Goal: Communication & Community: Answer question/provide support

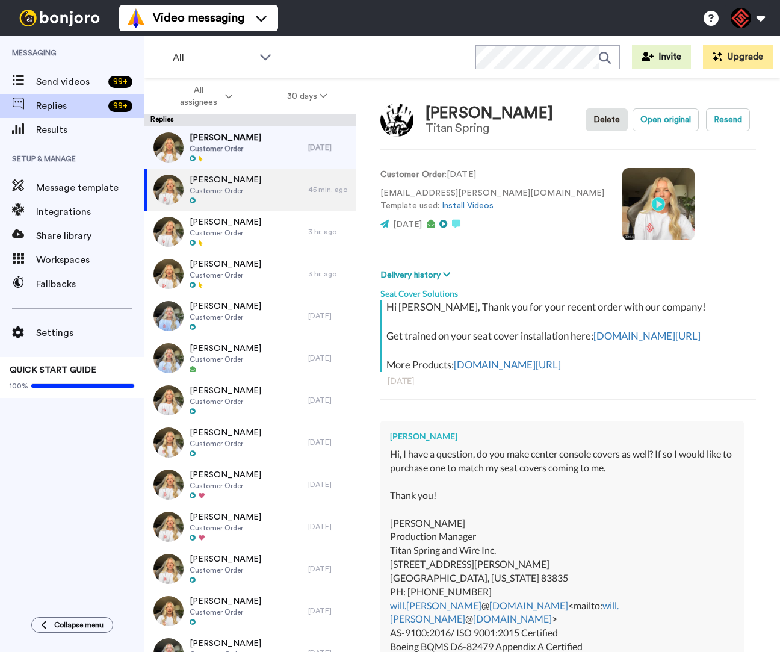
scroll to position [377, 0]
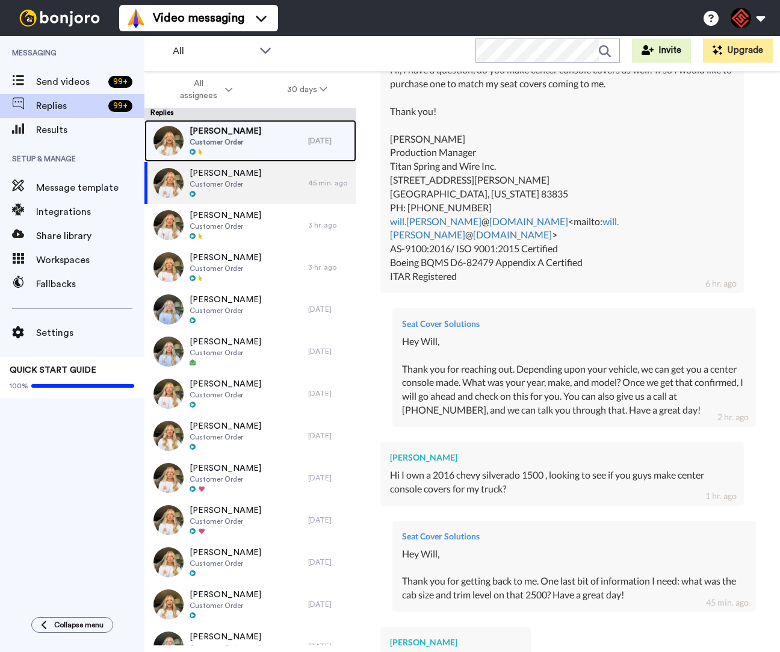
click at [234, 145] on span "Customer Order" at bounding box center [226, 142] width 72 height 10
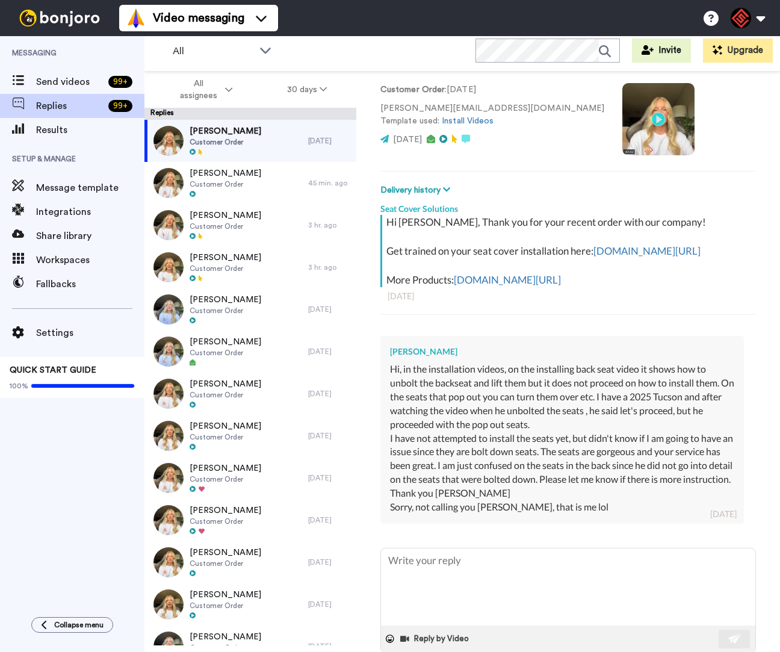
scroll to position [130, 0]
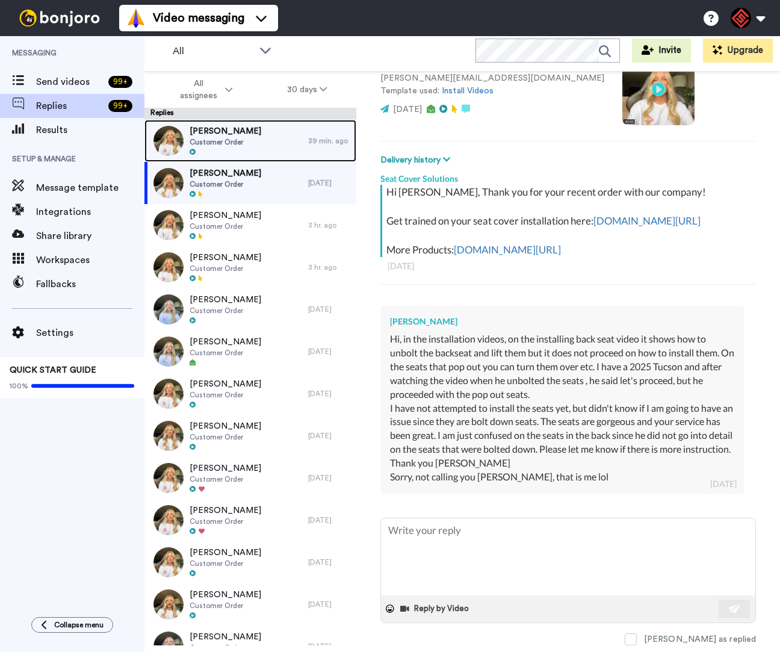
click at [284, 155] on div "[PERSON_NAME] Customer Order" at bounding box center [226, 141] width 164 height 42
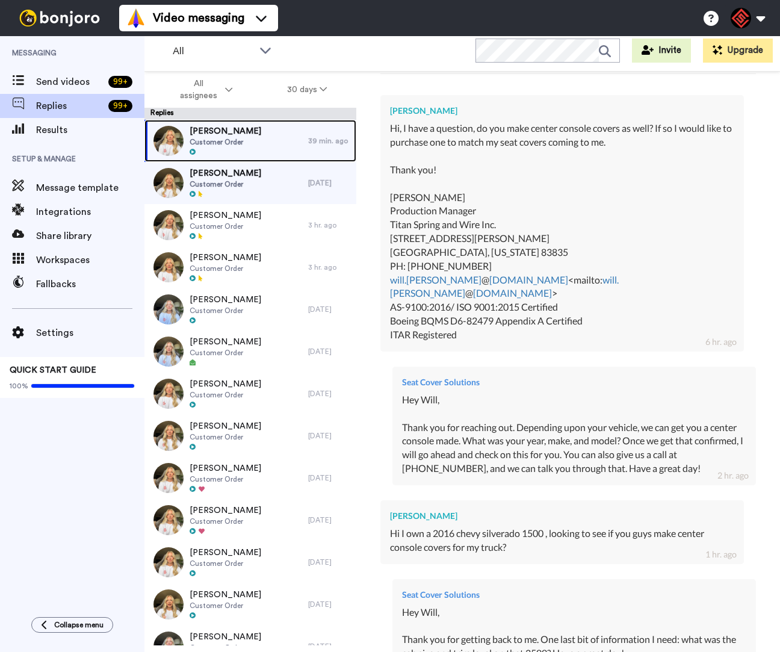
scroll to position [569, 0]
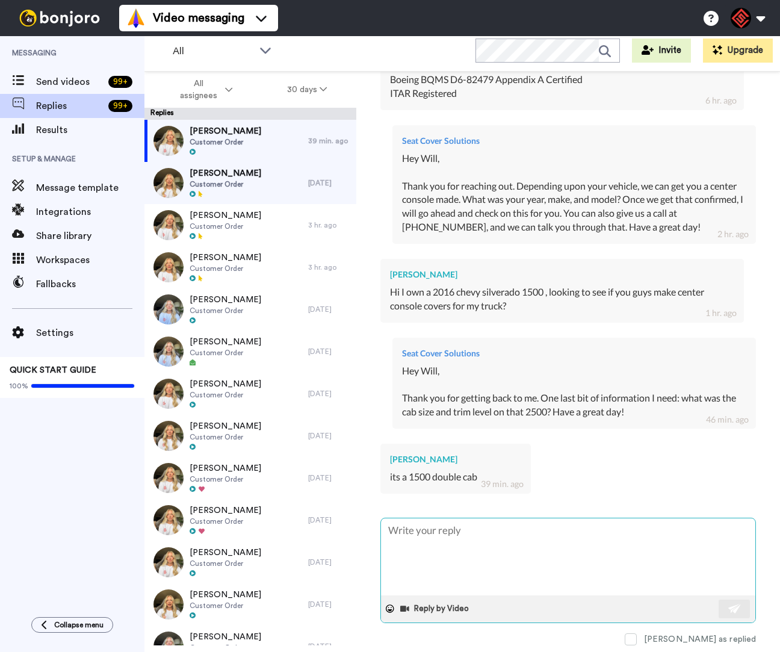
drag, startPoint x: 587, startPoint y: 550, endPoint x: 583, endPoint y: 541, distance: 10.2
click at [587, 548] on textarea at bounding box center [568, 556] width 374 height 77
type textarea "x"
type textarea "W"
type textarea "x"
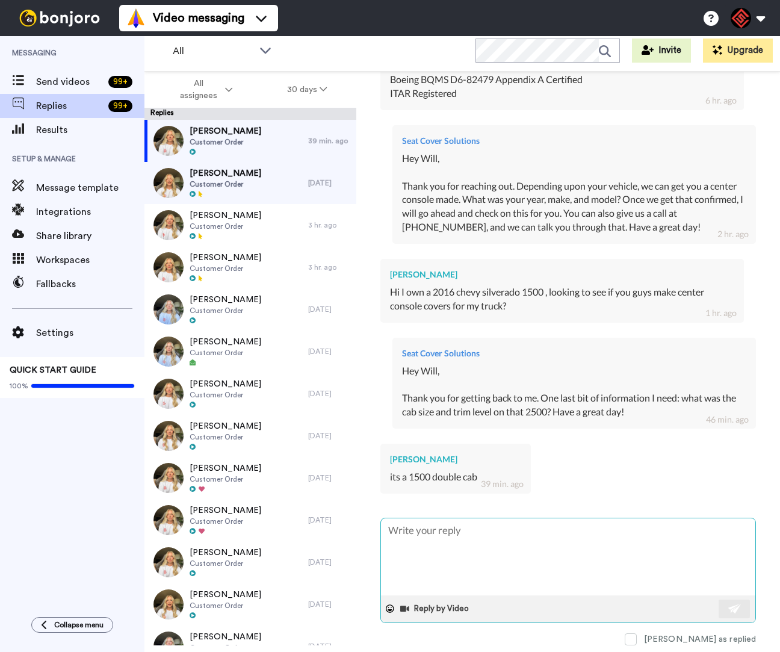
type textarea "x"
type textarea "T"
type textarea "x"
type textarea "Th"
type textarea "x"
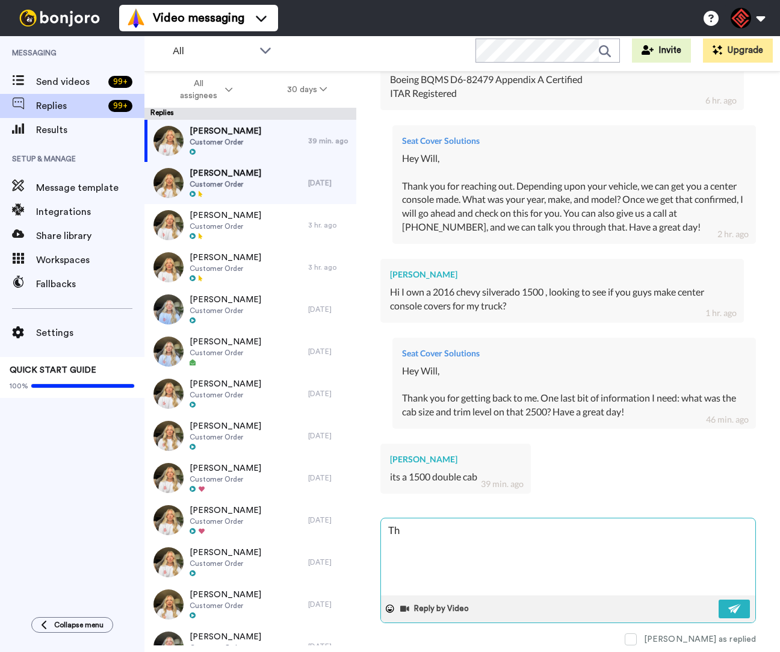
type textarea "Tha"
type textarea "x"
type textarea "Than"
type textarea "x"
type textarea "Thank"
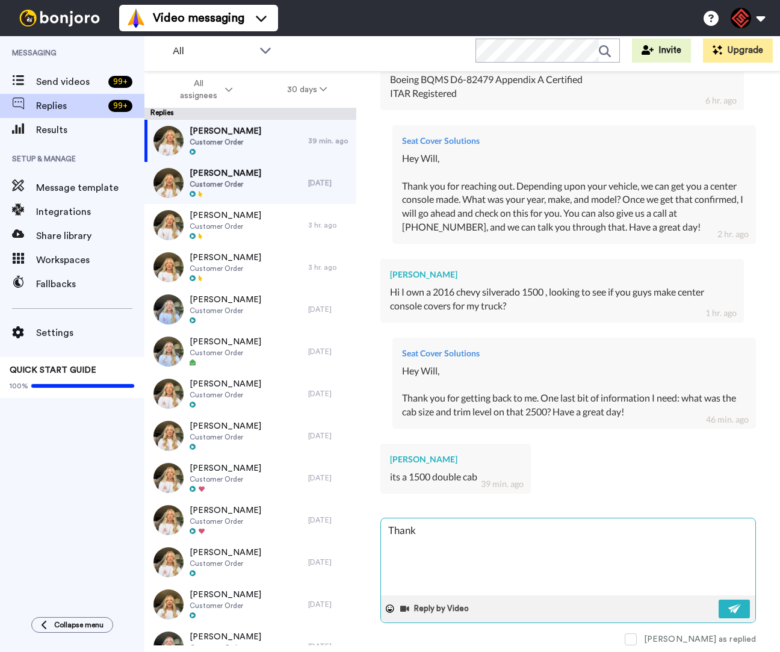
type textarea "x"
type textarea "Thank"
type textarea "x"
type textarea "Thank y"
type textarea "x"
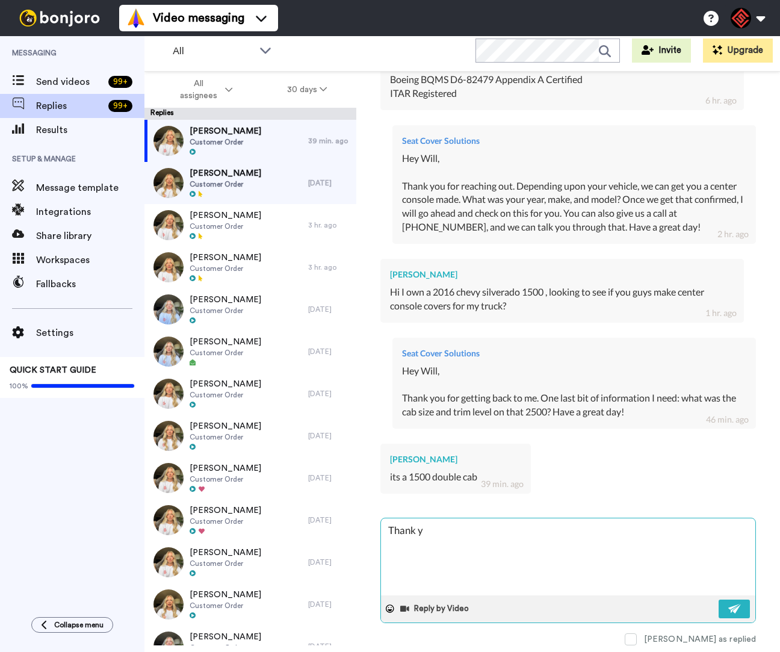
type textarea "Thank yo"
type textarea "x"
type textarea "Thank yo"
type textarea "x"
type textarea "Thank yo u"
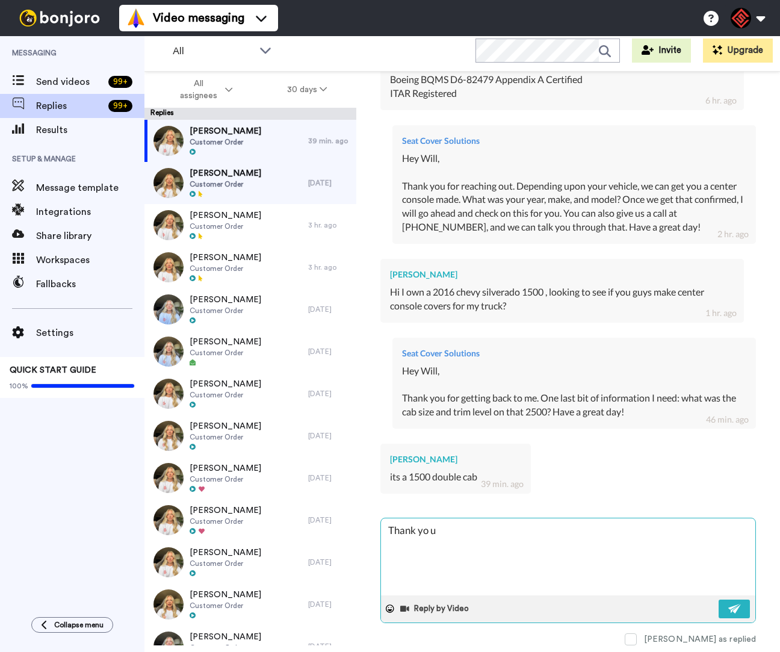
type textarea "x"
type textarea "Thank yo uf"
type textarea "x"
type textarea "Thank yo ufo"
type textarea "x"
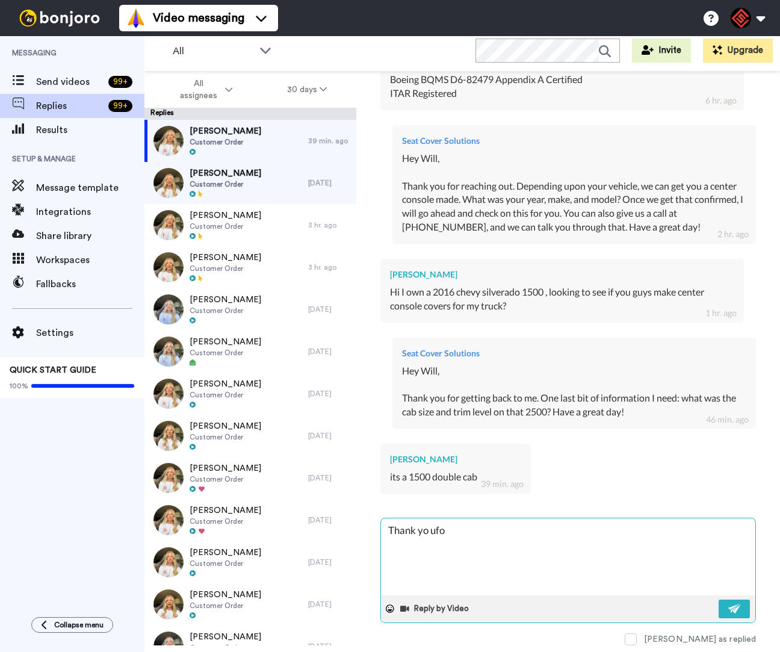
type textarea "Thank yo ufor"
type textarea "x"
type textarea "Thank yo ufor"
type textarea "x"
type textarea "Thank yo ufor t"
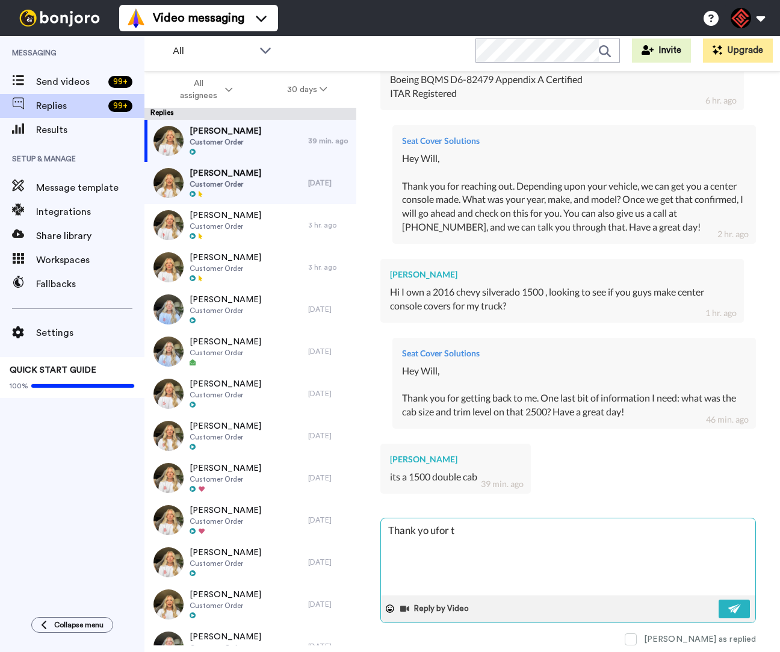
type textarea "x"
type textarea "Thank yo ufor th"
type textarea "x"
type textarea "Thank yo ufor tha"
type textarea "x"
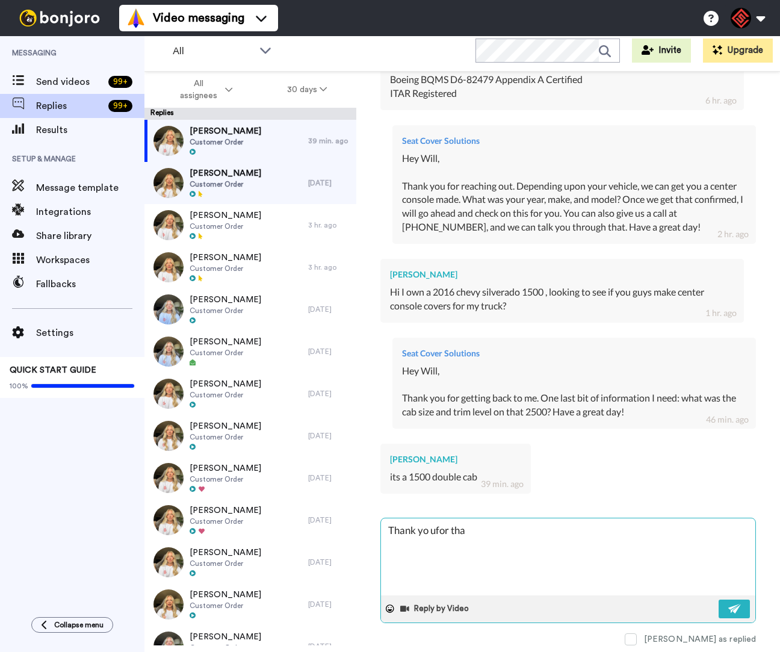
type textarea "Thank yo ufor that"
type textarea "x"
type textarea "Thank yo ufor that"
type textarea "x"
type textarea "Thank yo ufor that i"
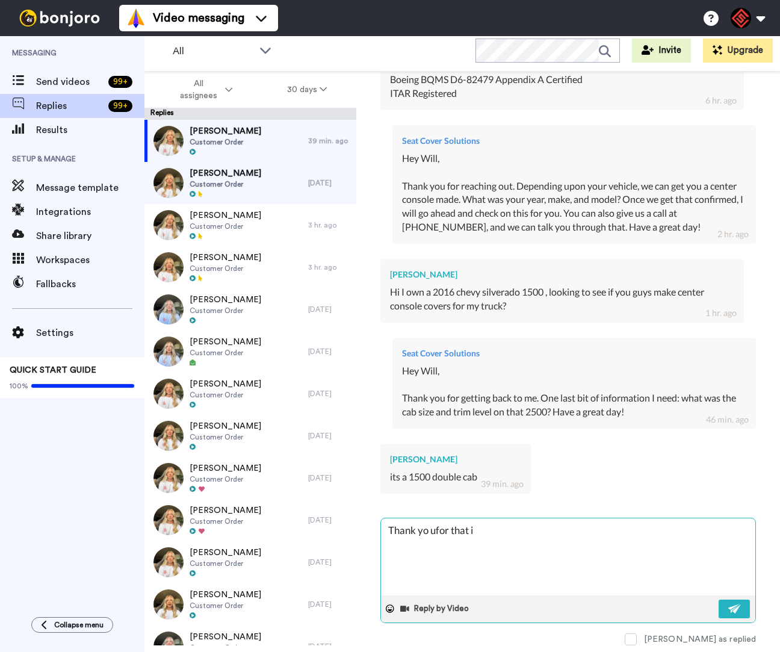
type textarea "x"
type textarea "Thank yo ufor that in"
type textarea "x"
type textarea "Thank yo ufor that inf"
type textarea "x"
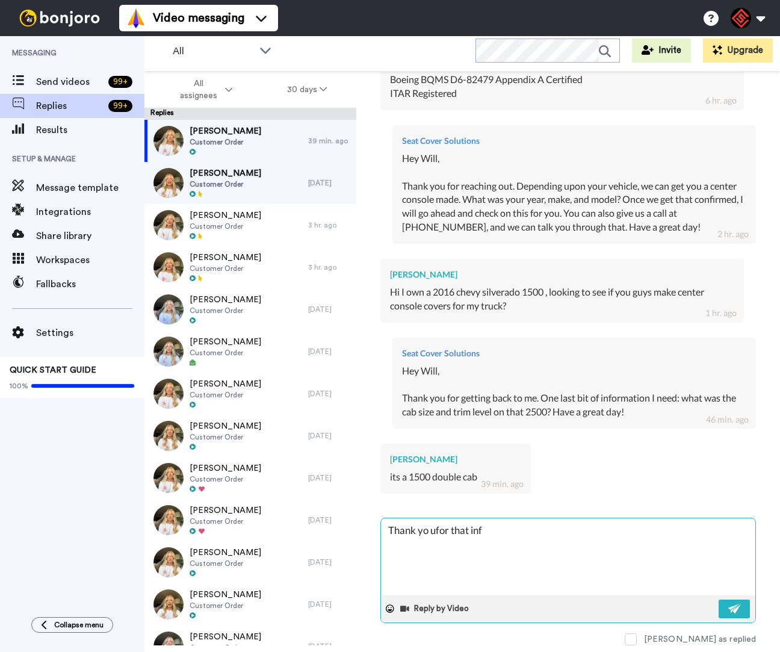
type textarea "Thank yo ufor that info"
type textarea "x"
type textarea "Thank yo ufor that infor"
type textarea "x"
type textarea "Thank yo ufor that inform"
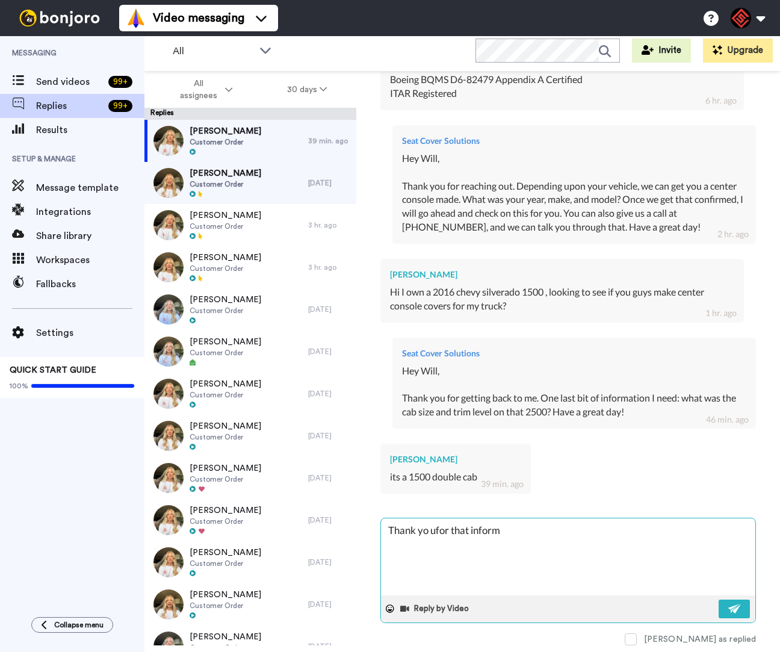
type textarea "x"
type textarea "Thank yo ufor that informa"
type textarea "x"
type textarea "Thank yo ufor that informat"
type textarea "x"
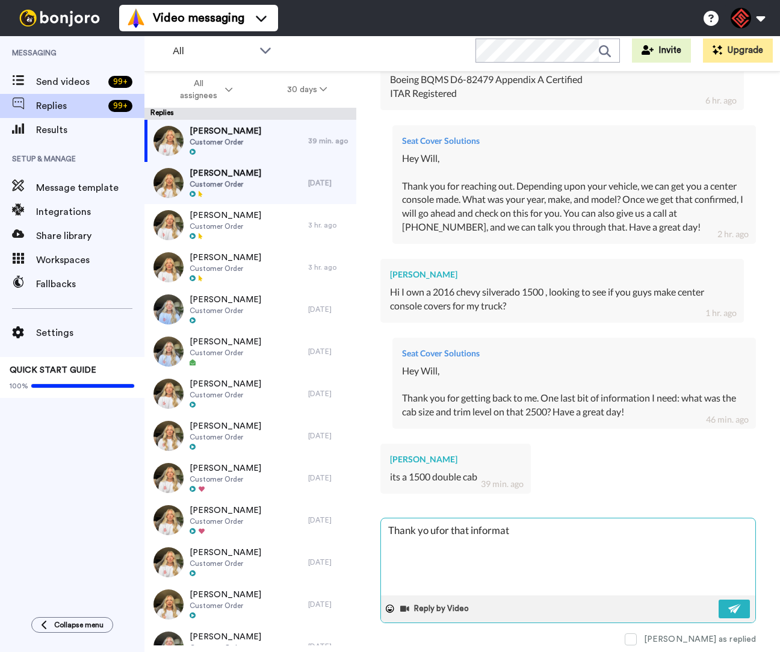
type textarea "Thank yo ufor that informati"
type textarea "x"
type textarea "Thank yo ufor that informatio"
type textarea "x"
type textarea "Thank yo ufor that information"
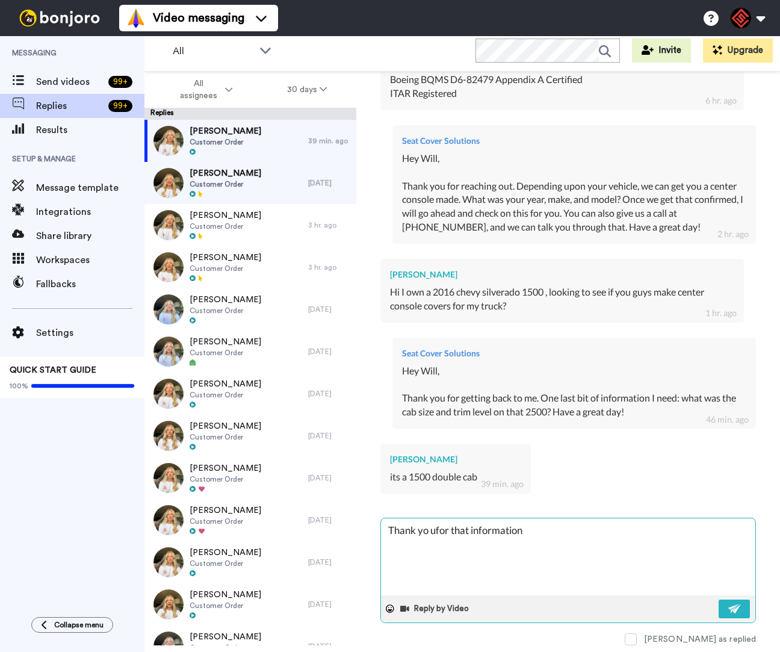
type textarea "x"
type textarea "Thank yo ufor that information,"
type textarea "x"
type textarea "Thank yo ufor that information,"
type textarea "x"
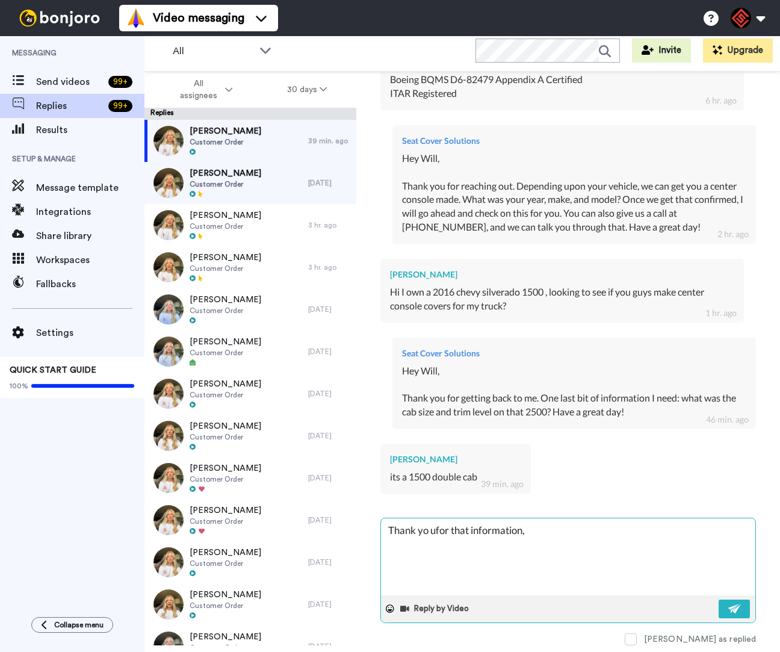
type textarea "Thank yo ufor that information, I"
type textarea "x"
type textarea "Thank yo ufor that information, I"
type textarea "x"
type textarea "Thank yo ufor that information, I h"
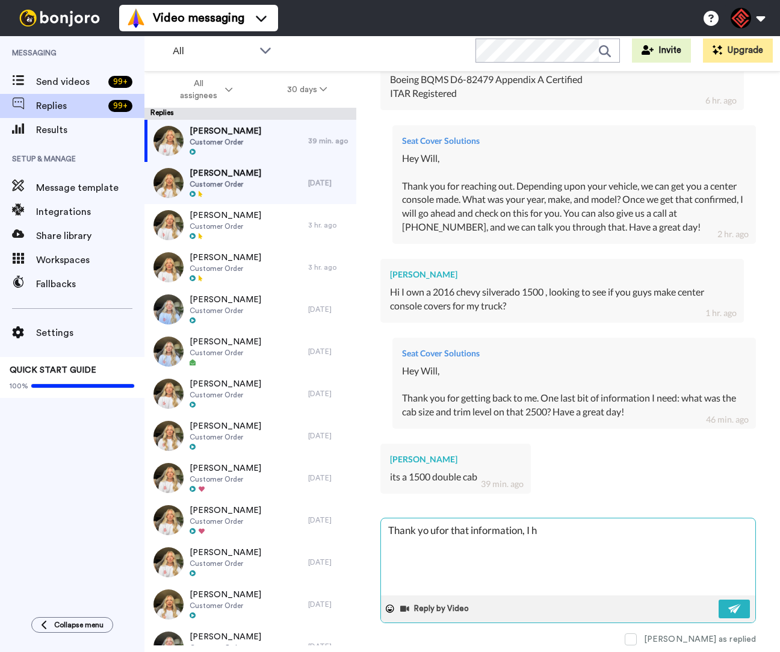
type textarea "x"
type textarea "Thank yo ufor that information, I ha"
type textarea "x"
type textarea "Thank yo ufor that information, I hav"
type textarea "x"
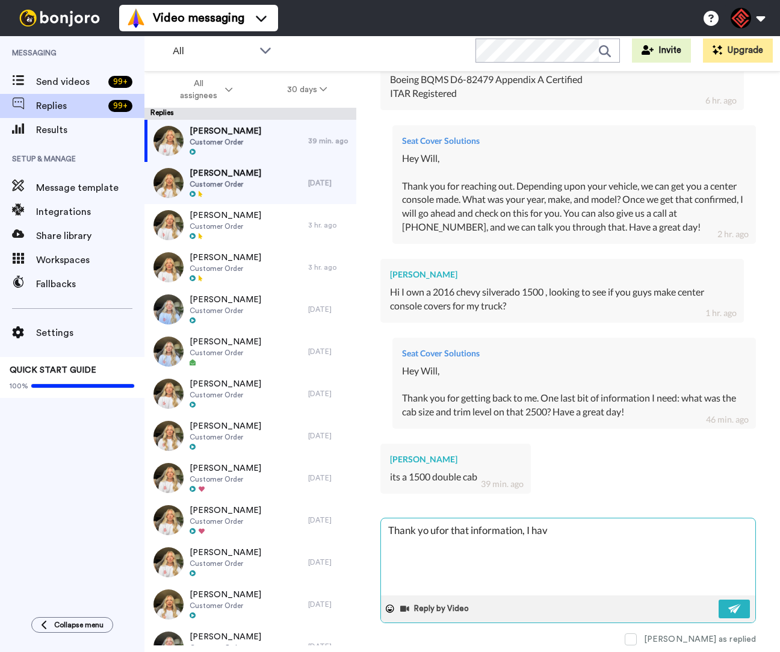
type textarea "Thank yo ufor that information, I have"
type textarea "x"
type textarea "Thank yo ufor that information, I have"
type textarea "x"
type textarea "Thank yo ufor that information, I have c"
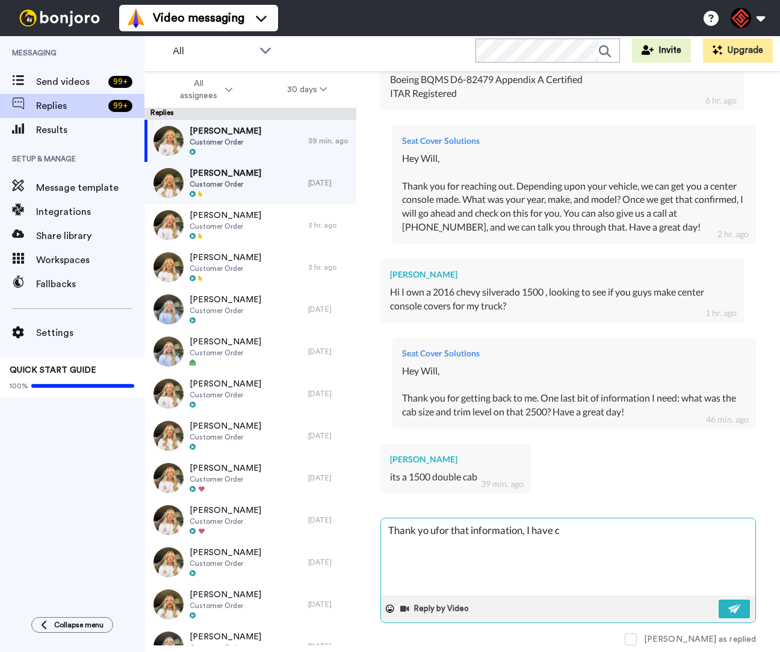
type textarea "x"
type textarea "Thank yo ufor that information, I have ch"
type textarea "x"
type textarea "Thank yo ufor that information, I have che"
type textarea "x"
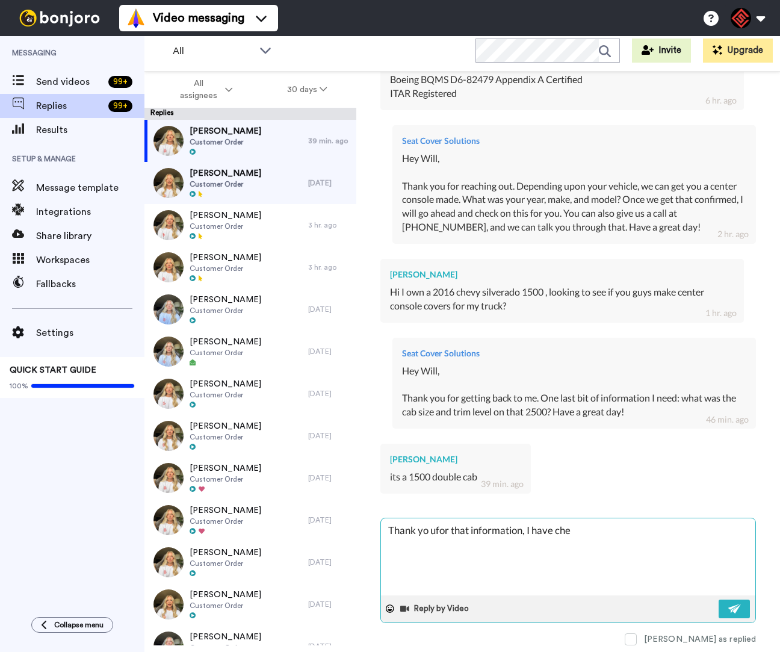
type textarea "Thank yo ufor that information, I have chec"
type textarea "x"
type textarea "Thank yo ufor that information, I have check"
type textarea "x"
type textarea "Thank yo ufor that information, I have checke"
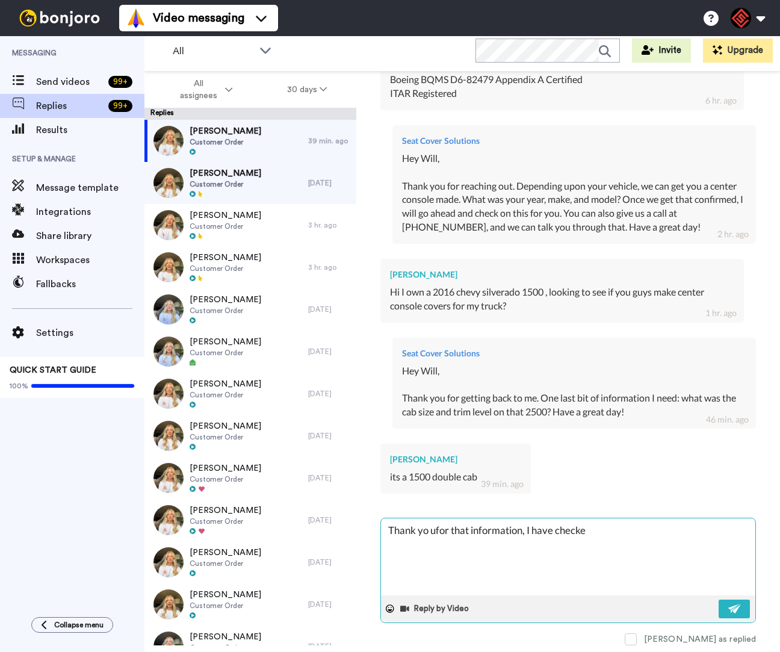
type textarea "x"
type textarea "Thank yo ufor that information, I have checked"
type textarea "x"
type textarea "Thank yo ufor that information, I have checked"
type textarea "x"
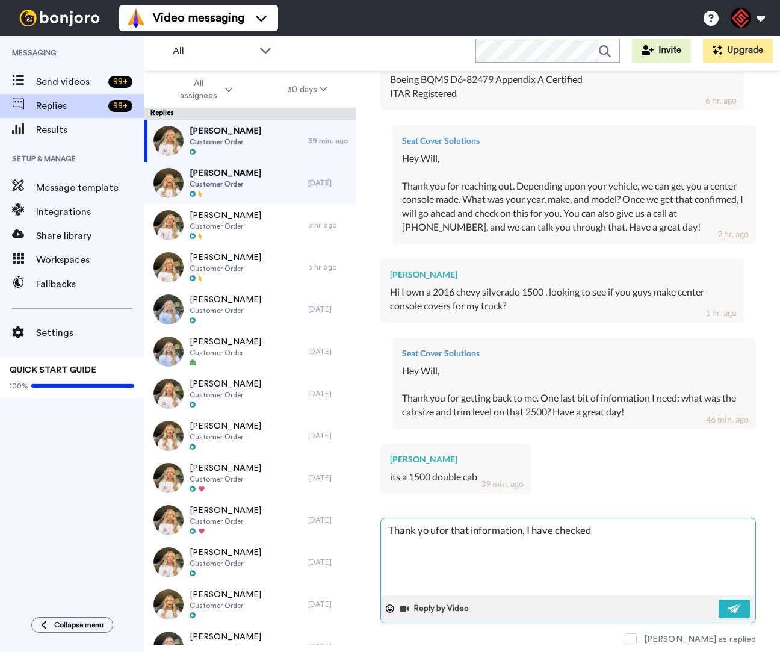
type textarea "Thank yo ufor that information, I have checked o"
type textarea "x"
type textarea "Thank yo ufor that information, I have checked o"
type textarea "x"
type textarea "Thank yo ufor that information, I have checked o t"
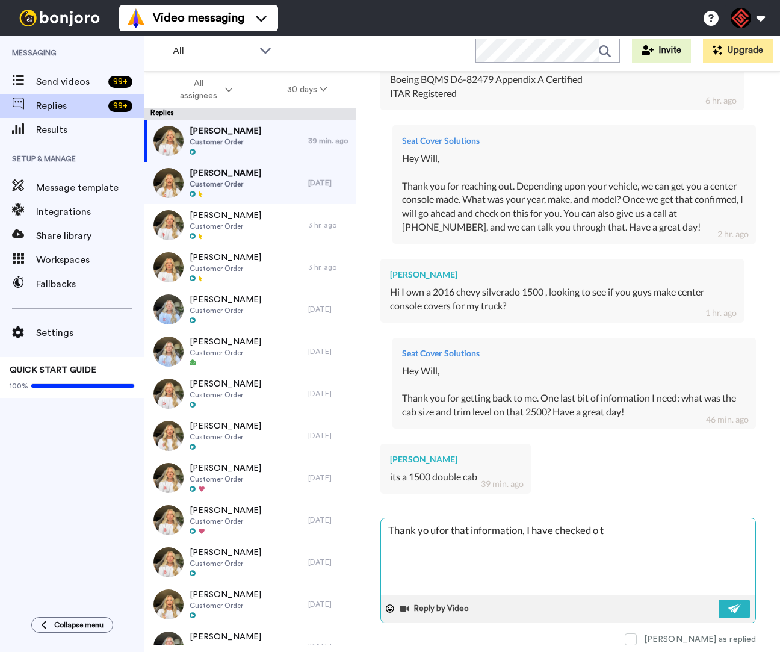
type textarea "x"
type textarea "Thank yo ufor that information, I have checked o th"
type textarea "x"
type textarea "Thank yo ufor that information, I have checked o ths"
type textarea "x"
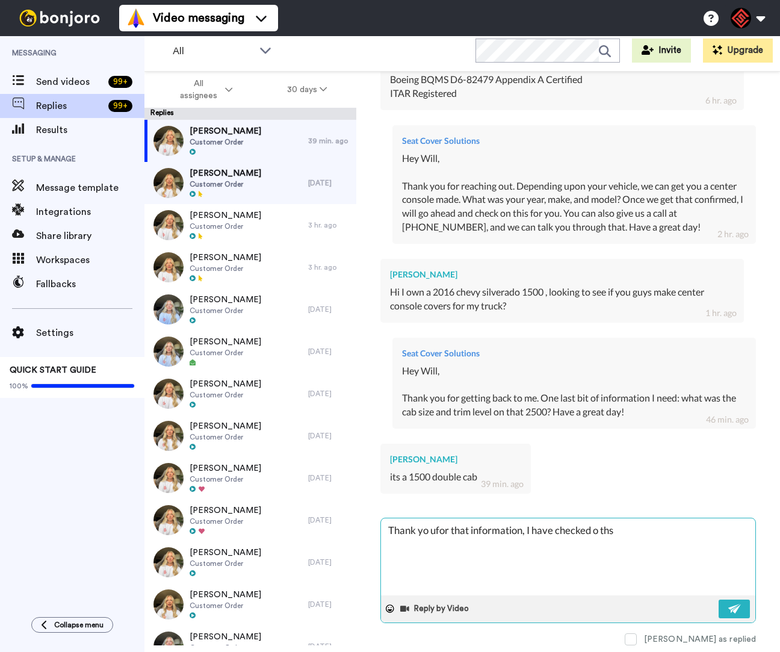
type textarea "Thank yo ufor that information, I have checked o thsi"
type textarea "x"
type textarea "Thank yo ufor that information, I have checked o thsi"
type textarea "x"
type textarea "Thank yo ufor that information, I have checked o thsi f"
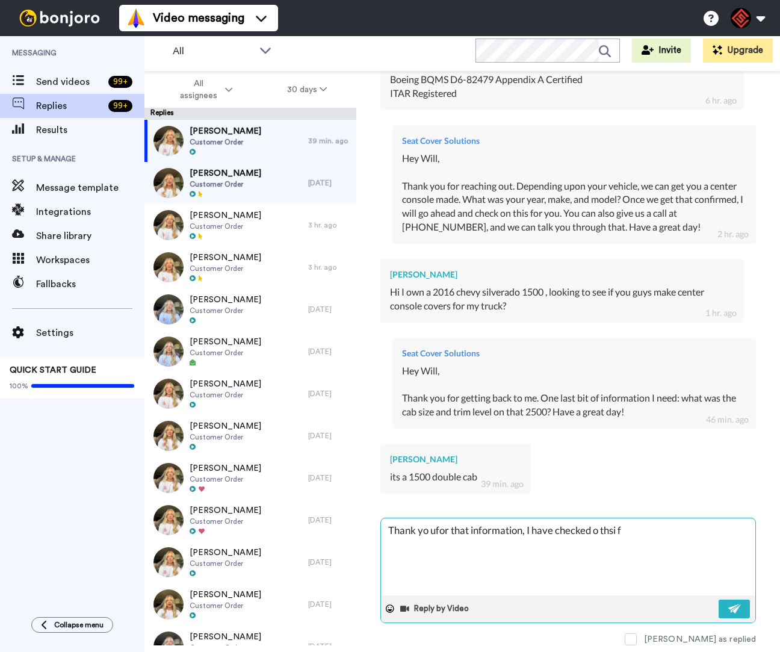
type textarea "x"
type textarea "Thank yo ufor that information, I have checked o thsi fo"
type textarea "x"
type textarea "Thank yo ufor that information, I have checked o thsi for"
type textarea "x"
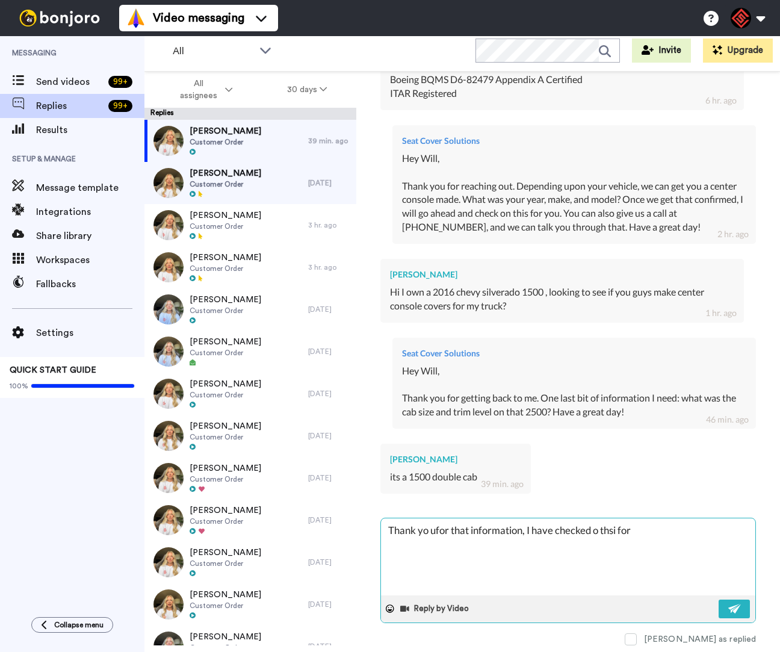
type textarea "Thank yo ufor that information, I have checked o thsi for"
type textarea "x"
type textarea "Thank yo ufor that information, I have checked o thsi for y"
type textarea "x"
type textarea "Thank yo ufor that information, I have checked o thsi for yo"
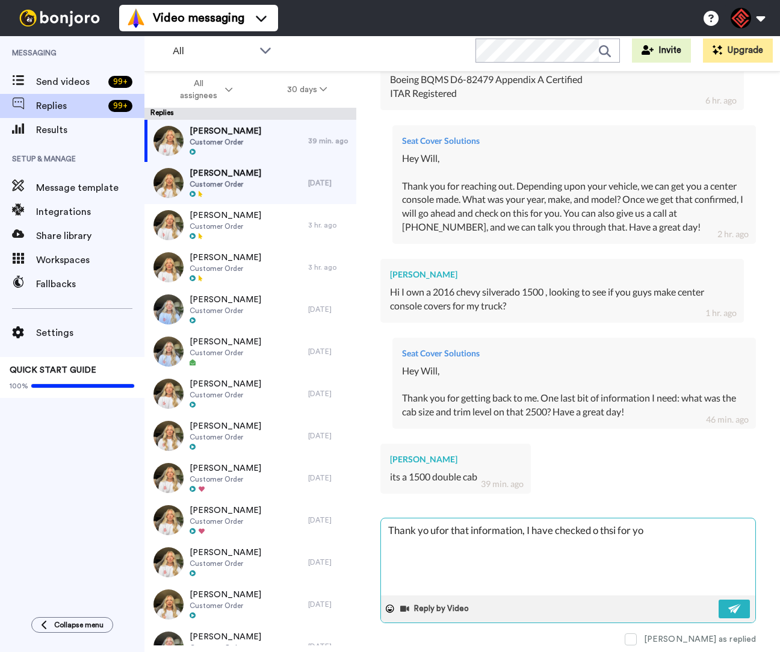
type textarea "x"
type textarea "Thank yo ufor that information, I have checked o thsi for you"
type textarea "x"
type textarea "Thank yo ufor that information, I have checked o thsi for you"
type textarea "x"
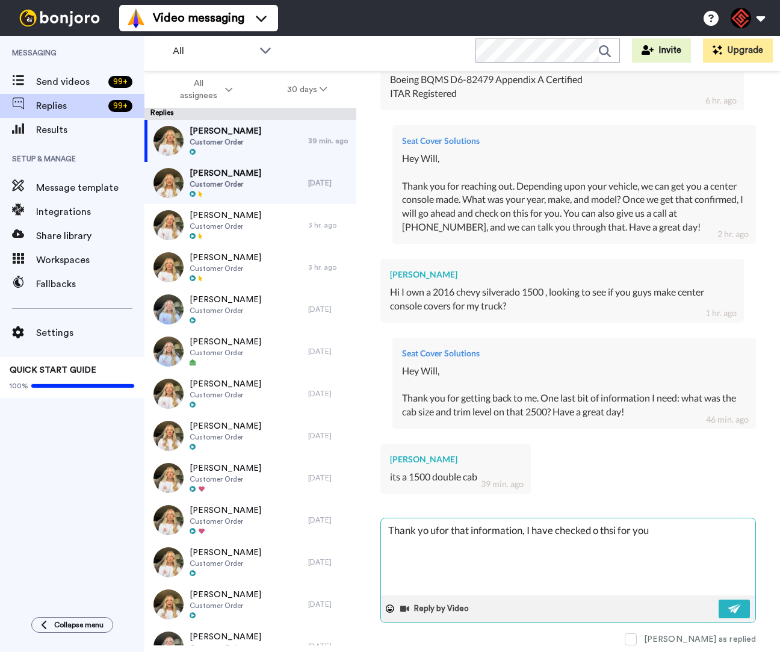
type textarea "Thank yo ufor that information, I have checked o thsi for you a"
type textarea "x"
type textarea "Thank yo ufor that information, I have checked o thsi for you as"
type textarea "x"
type textarea "Thank yo ufor that information, I have checked o thsi for you asn"
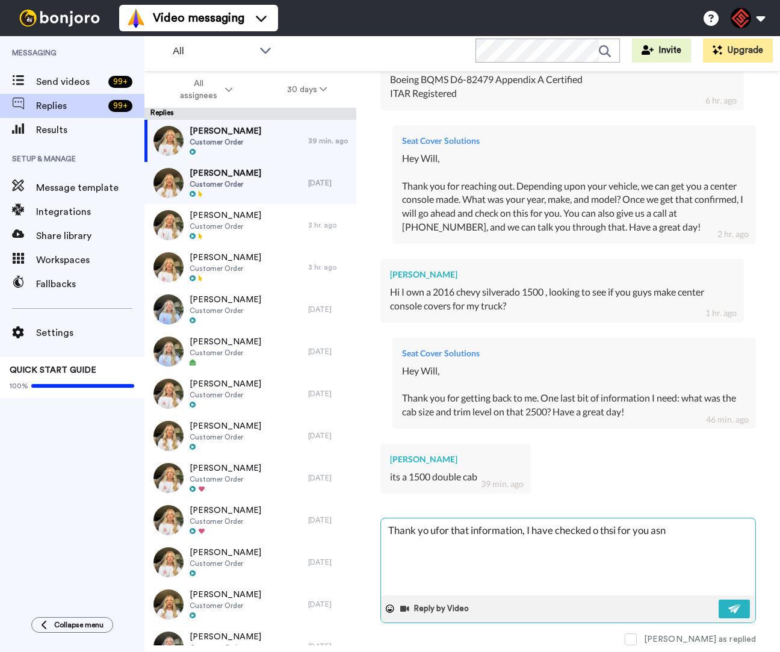
type textarea "x"
type textarea "Thank yo ufor that information, I have checked o thsi for you asnw"
type textarea "x"
type textarea "Thank yo ufor that information, I have checked o thsi for you asnwe"
type textarea "x"
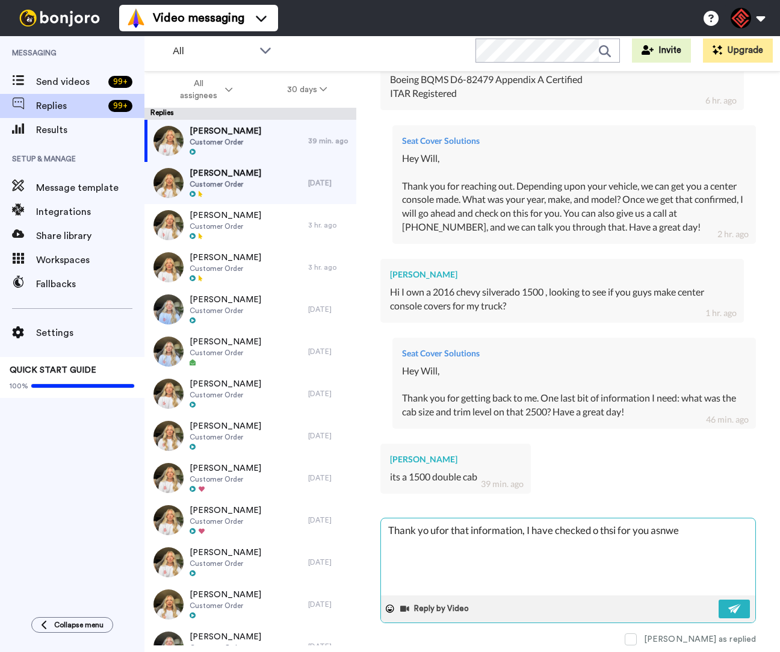
type textarea "Thank yo ufor that information, I have checked o thsi for you asnwe"
type textarea "x"
type textarea "Thank yo ufor that information, I have checked o thsi for you asnwe d"
type textarea "x"
type textarea "Thank yo ufor that information, I have checked o thsi for you asnwe do"
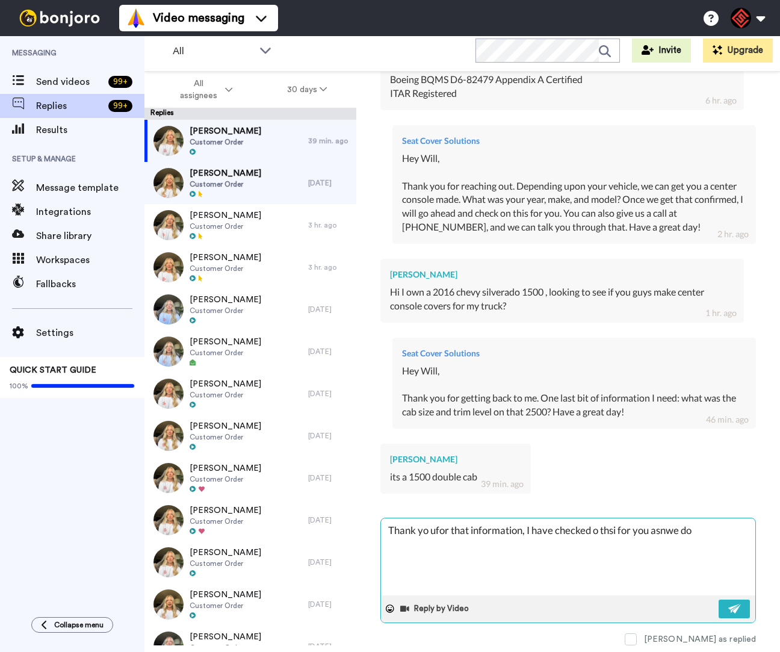
type textarea "x"
type textarea "Thank yo ufor that information, I have checked o thsi for you asnwe do"
type textarea "x"
type textarea "Thank yo ufor that information, I have checked o thsi for you asnwe do m"
type textarea "x"
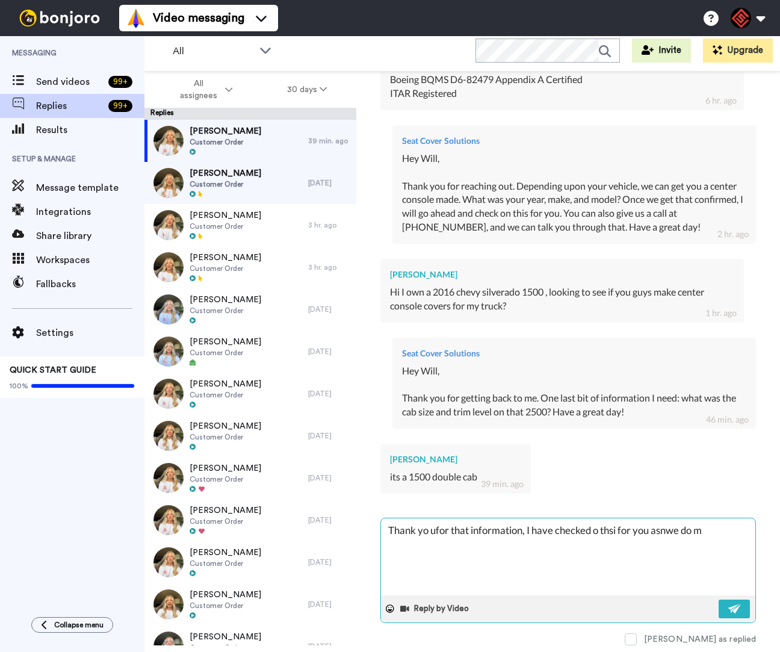
type textarea "Thank yo ufor that information, I have checked o thsi for you asnwe do ma"
type textarea "x"
type textarea "Thank yo ufor that information, I have checked o thsi for you asnwe do mak"
type textarea "x"
type textarea "Thank yo ufor that information, I have checked o thsi for you asnwe do make"
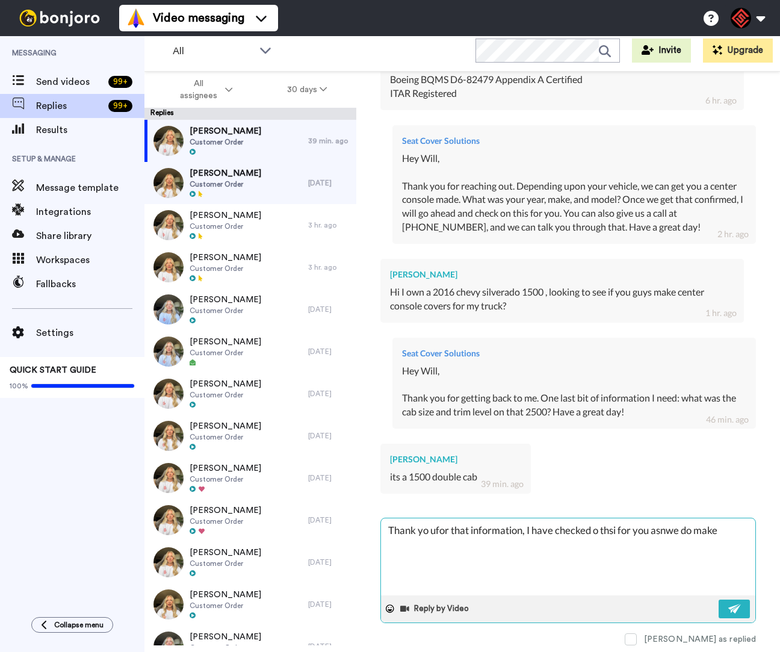
type textarea "x"
type textarea "Thank yo ufor that information, I have checked o thsi for you asnwe do make"
type textarea "x"
type textarea "Thank yo ufor that information, I have checked o thsi for you asnwe do make a"
type textarea "x"
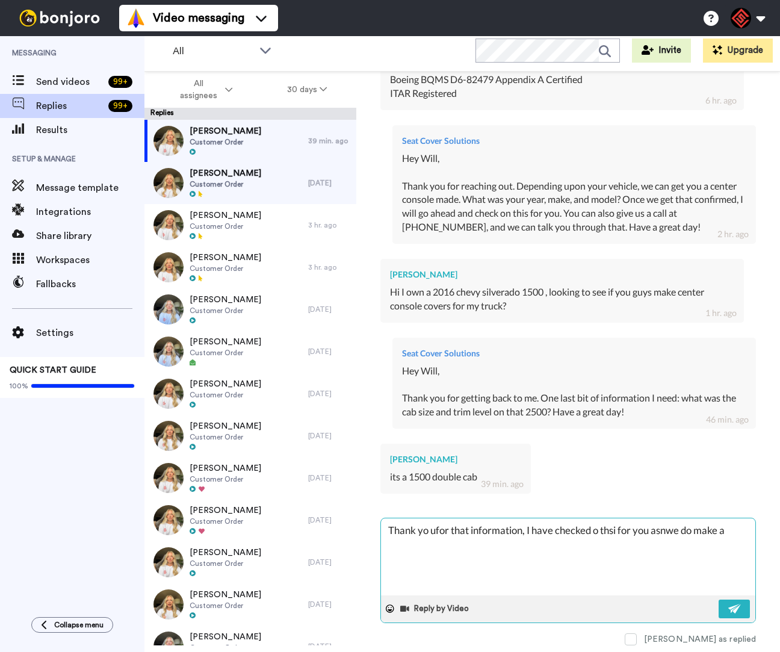
type textarea "Thank yo ufor that information, I have checked o thsi for you asnwe do make a"
type textarea "x"
type textarea "Thank yo ufor that information, I have checked o thsi for you asnwe do make a c"
type textarea "x"
type textarea "Thank yo ufor that information, I have checked o thsi for you asnwe do make a cn"
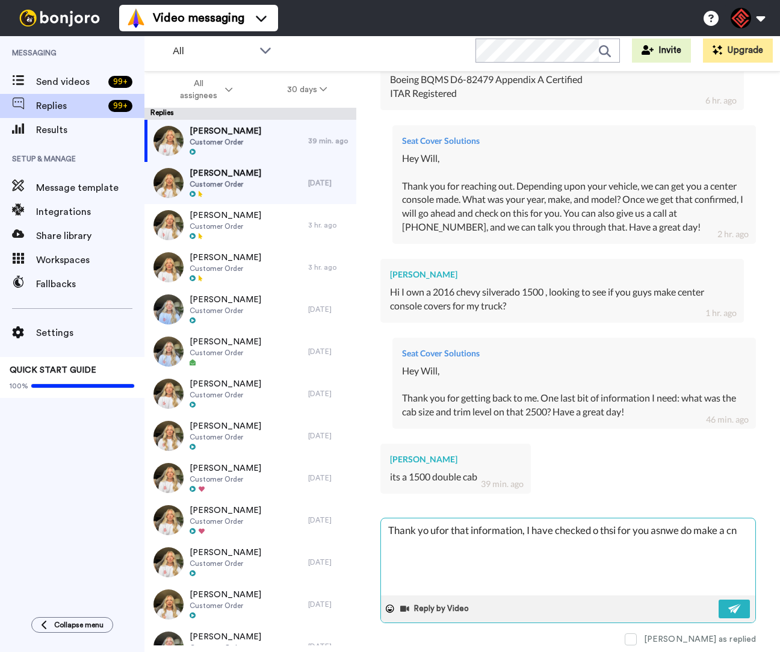
type textarea "x"
type textarea "Thank yo ufor that information, I have checked o thsi for you asnwe do make a c…"
type textarea "x"
type textarea "Thank yo ufor that information, I have checked o thsi for you asnwe do make a c…"
type textarea "x"
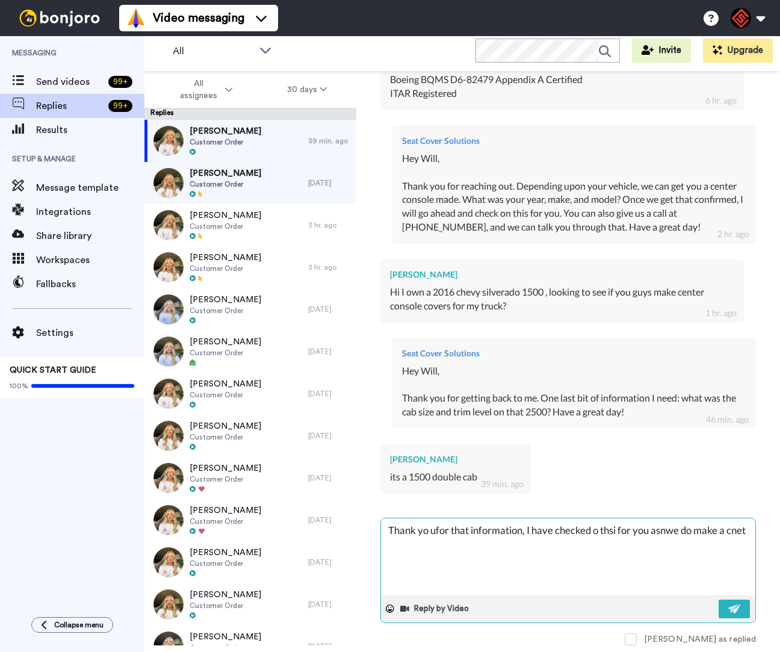
type textarea "Thank yo ufor that information, I have checked o thsi for you asnwe do make a c…"
type textarea "x"
type textarea "Thank yo ufor that information, I have checked o thsi for you asnwe do make a c…"
type textarea "x"
type textarea "Thank yo ufor that information, I have checked o thsi for you asnwe do make a c…"
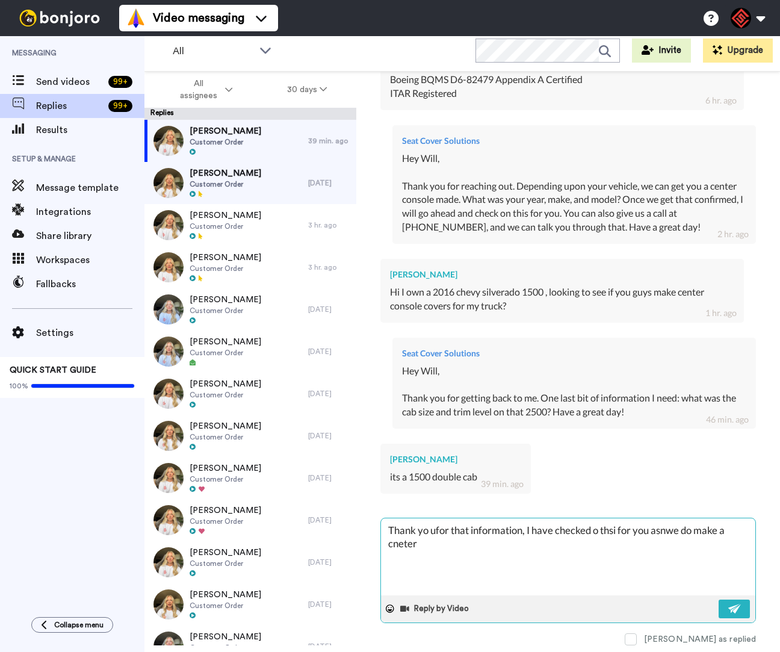
type textarea "x"
type textarea "Thank yo ufor that information, I have checked o thsi for you asnwe do make a c…"
type textarea "x"
type textarea "Thank yo ufor that information, I have checked o thsi for you asnwe do make a c…"
type textarea "x"
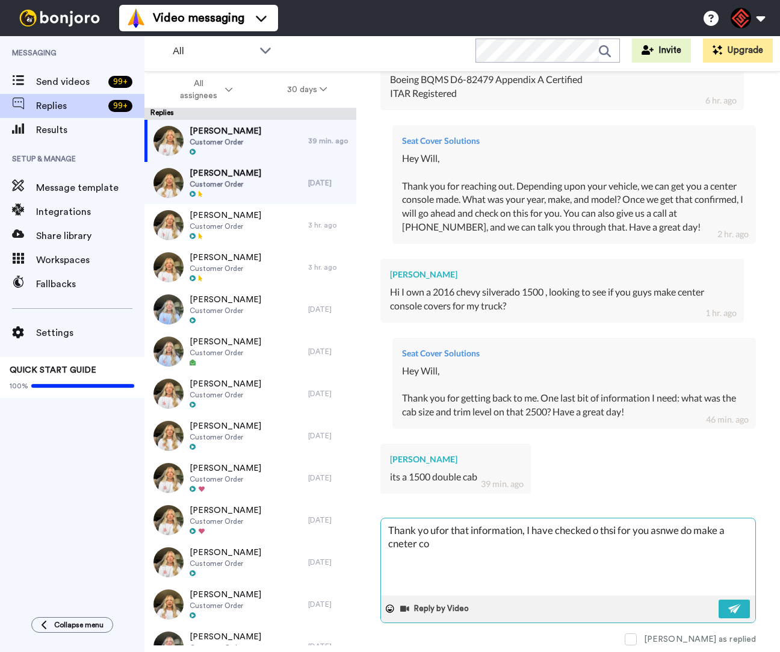
type textarea "Thank yo ufor that information, I have checked o thsi for you asnwe do make a c…"
type textarea "x"
type textarea "Thank yo ufor that information, I have checked o thsi for you asnwe do make a c…"
type textarea "x"
type textarea "Thank yo ufor that information, I have checked o thsi for you asnwe do make a c…"
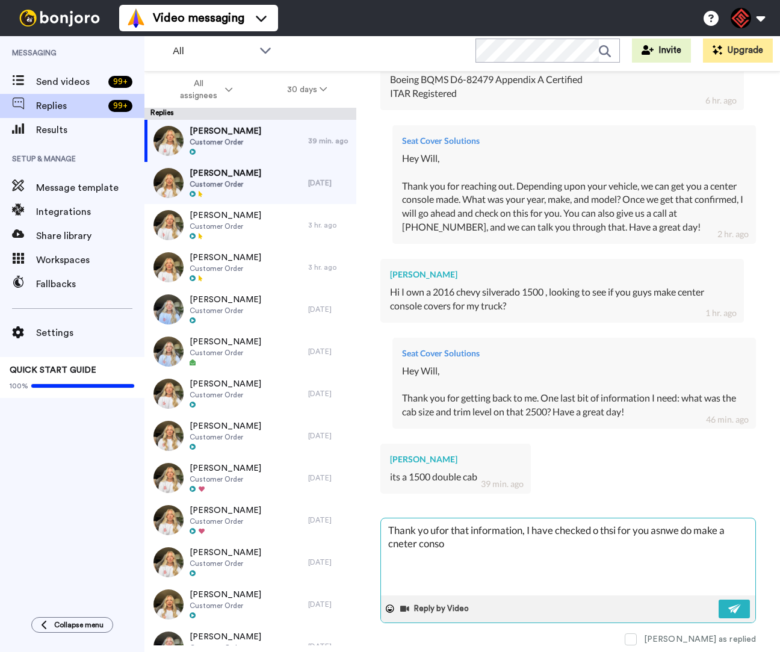
type textarea "x"
type textarea "Thank yo ufor that information, I have checked o thsi for you asnwe do make a c…"
type textarea "x"
type textarea "Thank yo ufor that information, I have checked o thsi for you asnwe do make a c…"
type textarea "x"
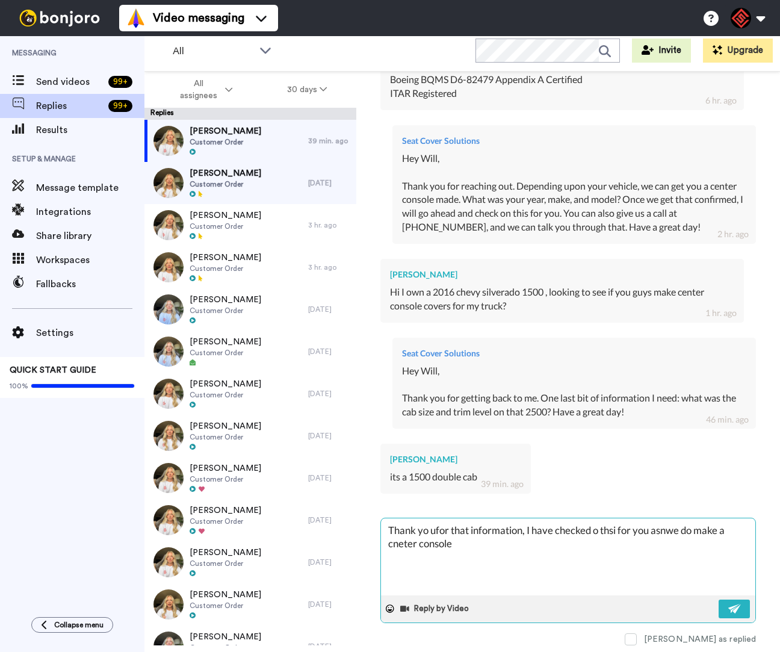
type textarea "Thank yo ufor that information, I have checked o thsi for you asnwe do make a c…"
type textarea "x"
type textarea "Thank yo ufor that information, I have checked o thsi for you asnwe do make a c…"
type textarea "x"
type textarea "Thank yo ufor that information, I have checked o thsi for you asnwe do make a c…"
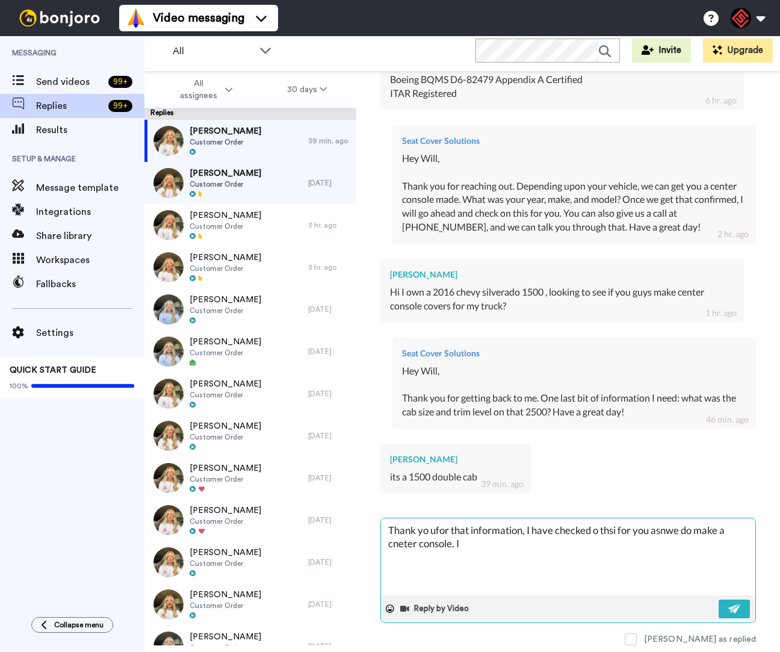
type textarea "x"
type textarea "Thank yo ufor that information, I have checked o thsi for you asnwe do make a c…"
type textarea "x"
type textarea "Thank yo ufor that information, I have checked o thsi for you asnwe do make a c…"
type textarea "x"
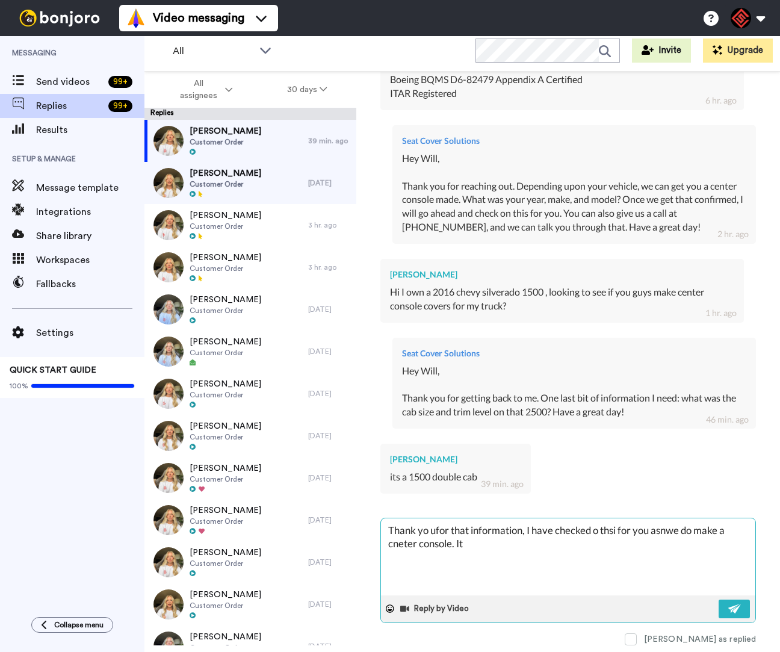
type textarea "Thank yo ufor that information, I have checked o thsi for you asnwe do make a c…"
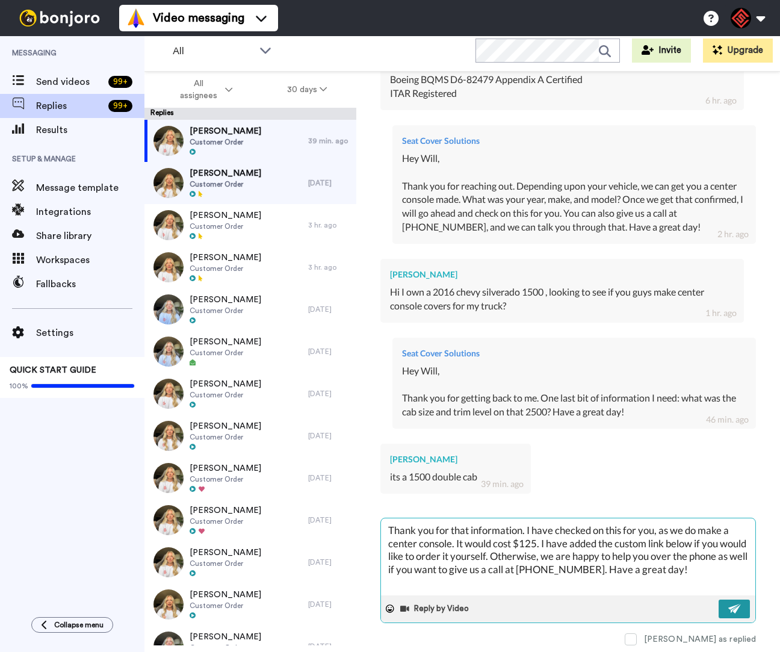
click at [719, 600] on button at bounding box center [734, 609] width 31 height 19
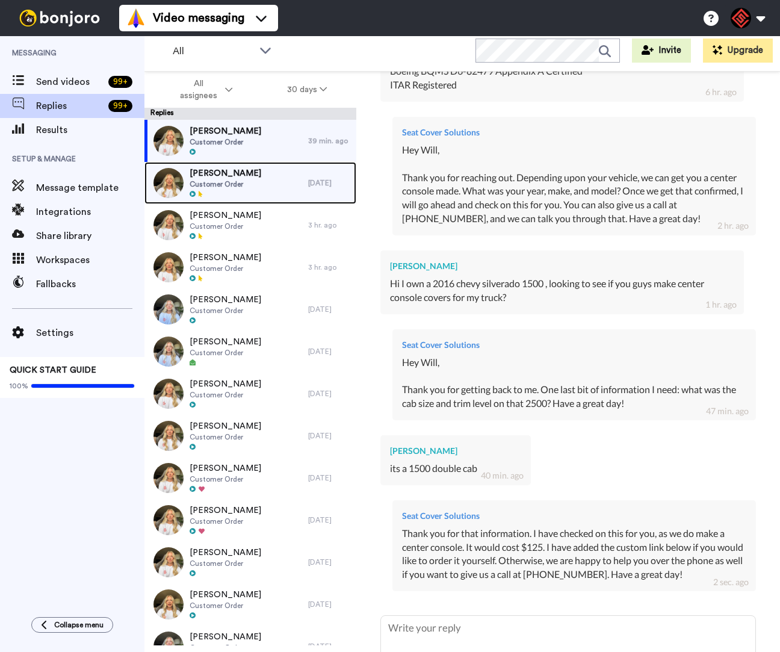
click at [304, 192] on div "[PERSON_NAME] Customer Order [DATE]" at bounding box center [250, 183] width 212 height 42
